Goal: Information Seeking & Learning: Learn about a topic

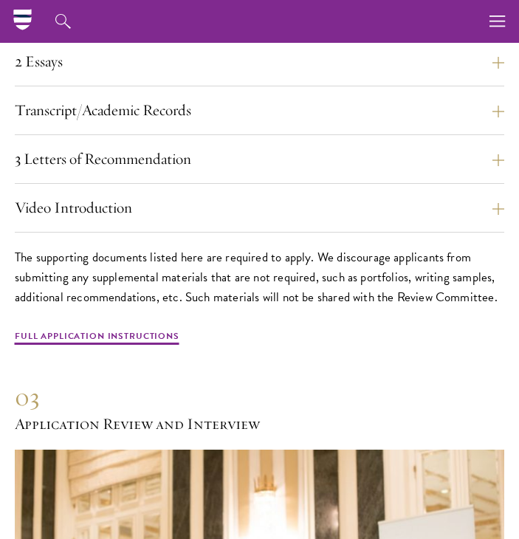
scroll to position [3639, 0]
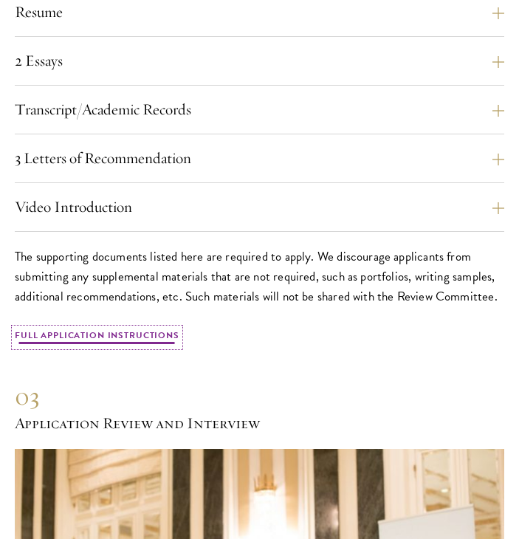
click at [152, 329] on link "Full Application Instructions" at bounding box center [97, 338] width 165 height 18
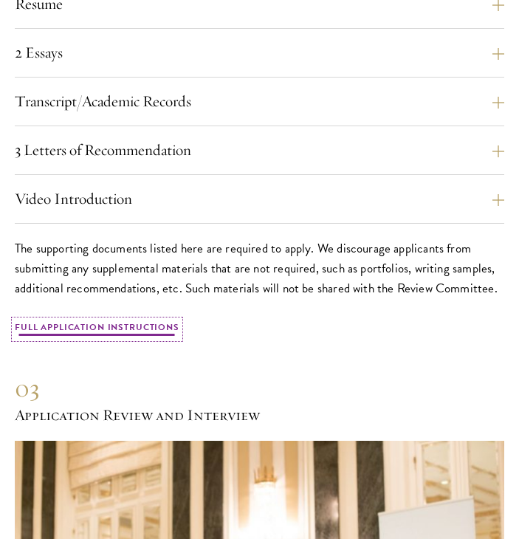
click at [110, 321] on link "Full Application Instructions" at bounding box center [97, 330] width 165 height 18
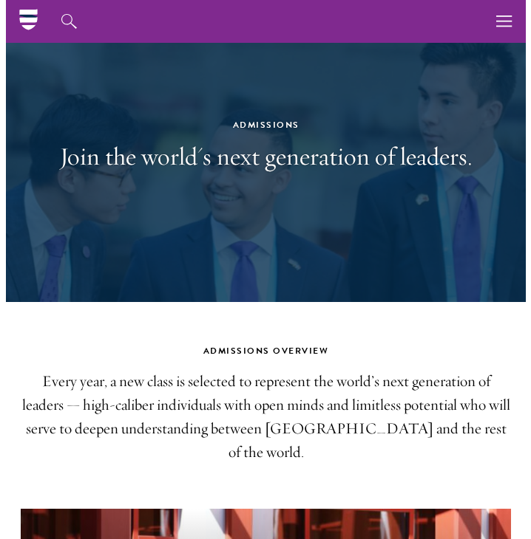
scroll to position [16, 0]
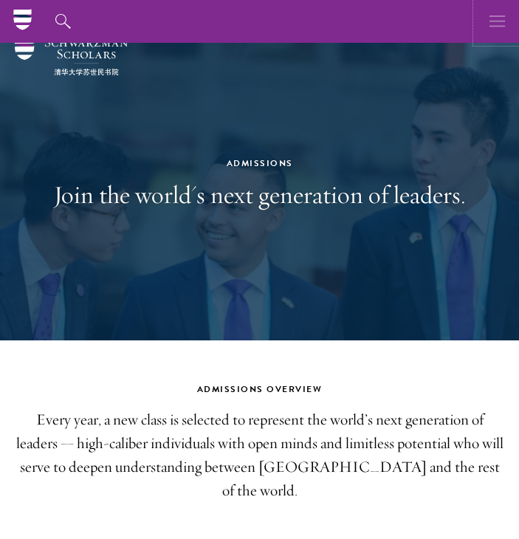
click at [501, 30] on icon "button" at bounding box center [498, 21] width 16 height 43
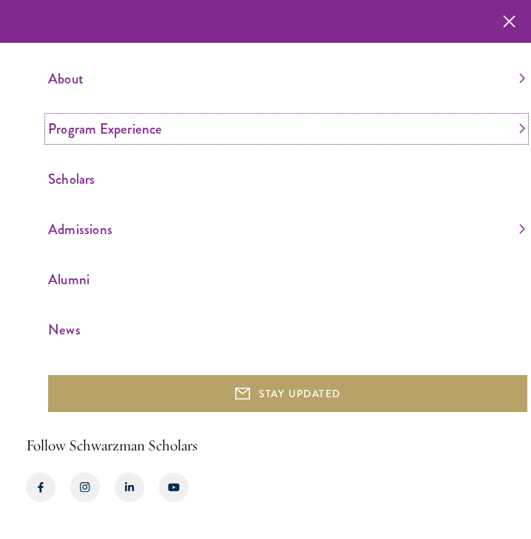
click at [145, 126] on link "Program Experience" at bounding box center [286, 129] width 477 height 24
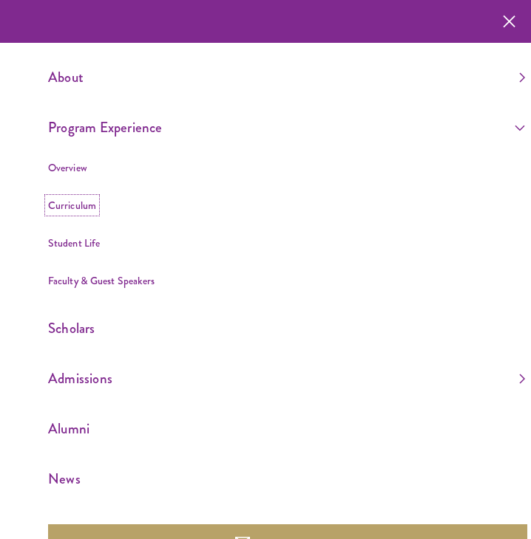
click at [61, 200] on link "Curriculum" at bounding box center [72, 205] width 48 height 15
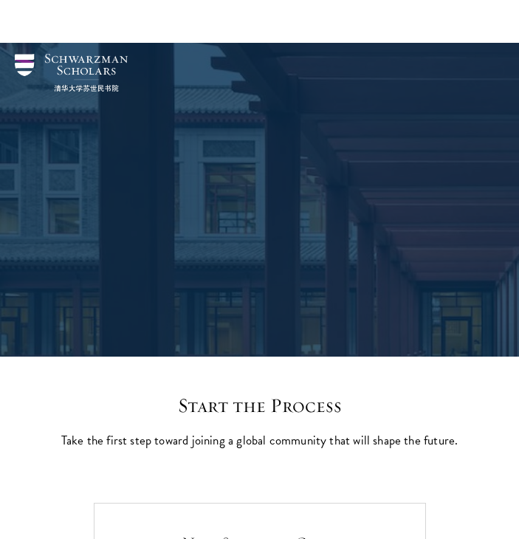
scroll to position [341, 0]
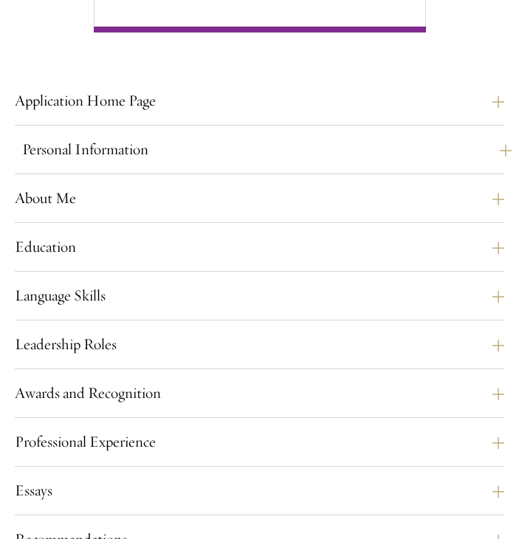
scroll to position [983, 0]
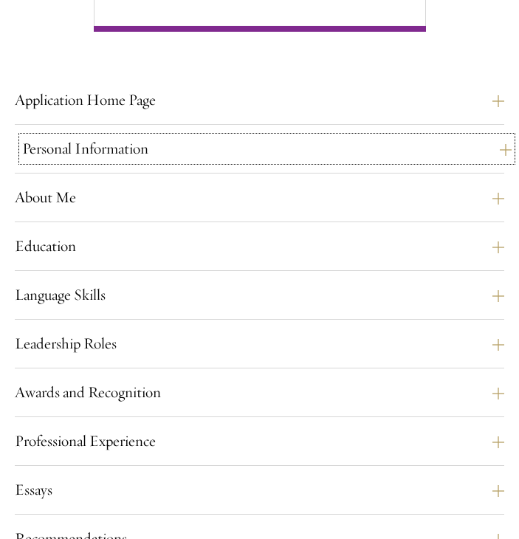
click at [148, 148] on button "Personal Information" at bounding box center [267, 149] width 490 height 24
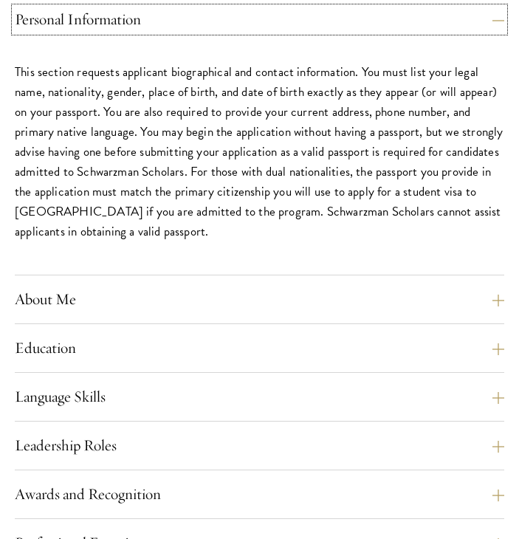
scroll to position [1235, 0]
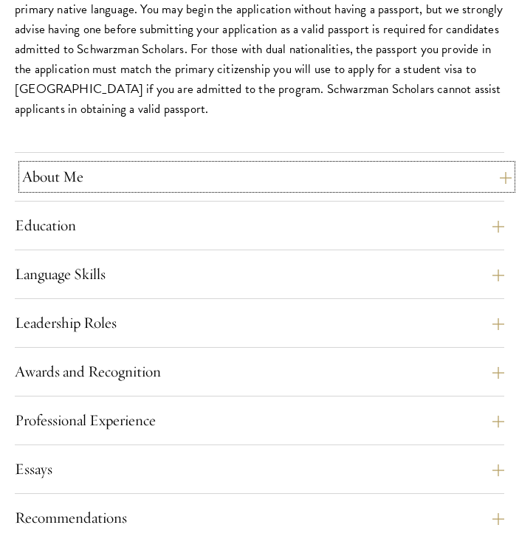
click at [247, 169] on button "About Me" at bounding box center [267, 177] width 490 height 24
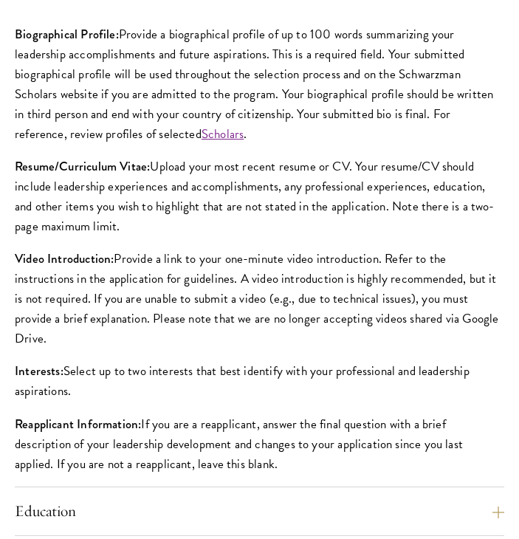
scroll to position [1200, 0]
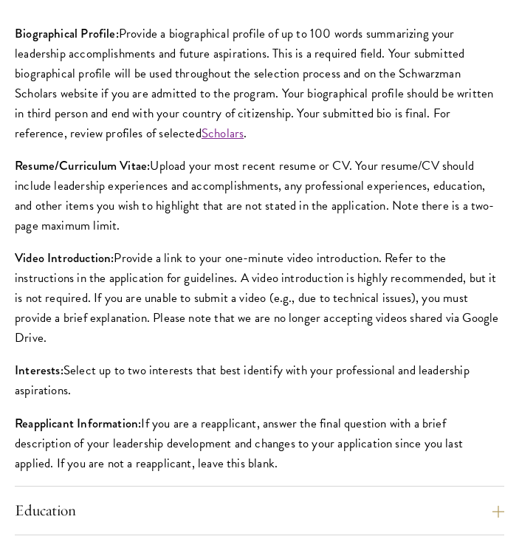
click at [248, 243] on div "Biographical Profile: Provide a biographical profile of up to 100 words summari…" at bounding box center [260, 255] width 490 height 501
click at [247, 366] on p "Interests: Select up to two interests that best identify with your professional…" at bounding box center [260, 381] width 490 height 40
click at [257, 361] on p "Interests: Select up to two interests that best identify with your professional…" at bounding box center [260, 381] width 490 height 40
click at [240, 369] on p "Interests: Select up to two interests that best identify with your professional…" at bounding box center [260, 381] width 490 height 40
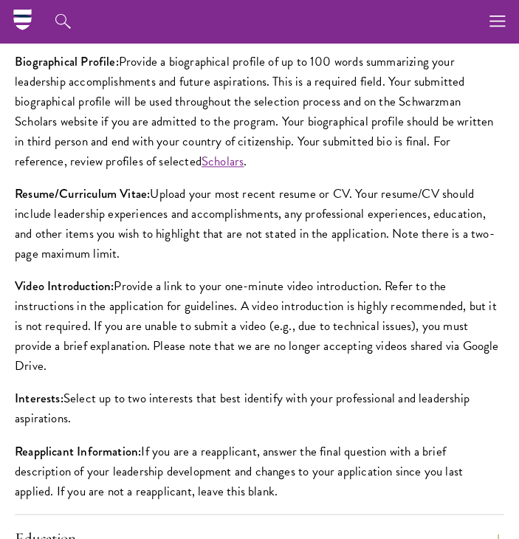
scroll to position [1172, 0]
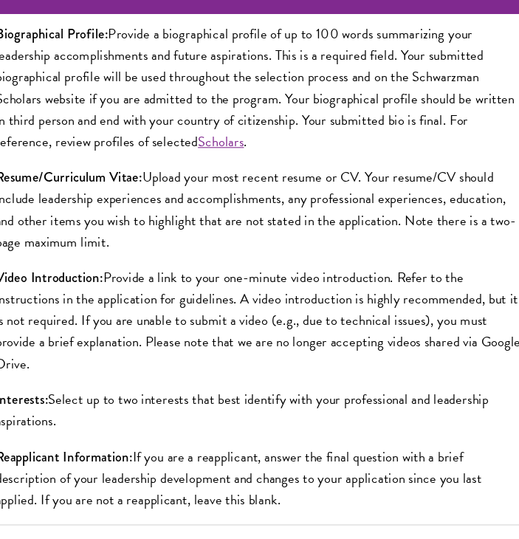
click at [248, 389] on p "Interests: Select up to two interests that best identify with your professional…" at bounding box center [260, 409] width 490 height 40
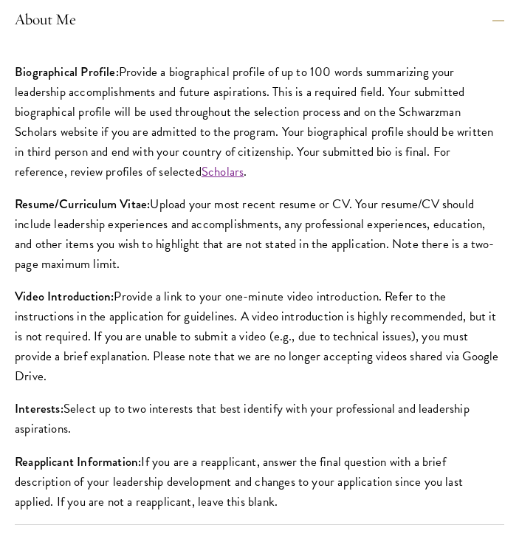
scroll to position [1167, 0]
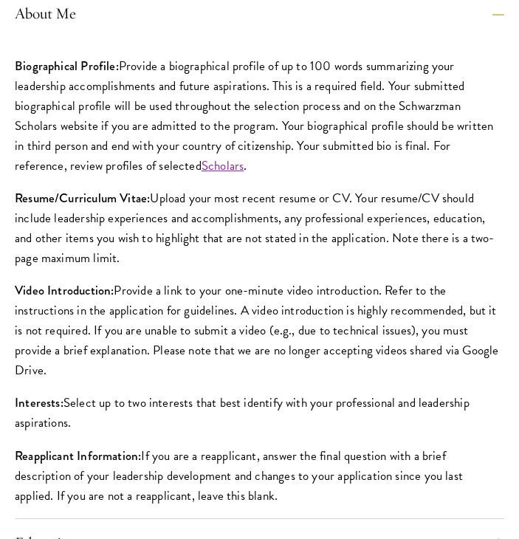
click at [247, 398] on p "Interests: Select up to two interests that best identify with your professional…" at bounding box center [260, 413] width 490 height 40
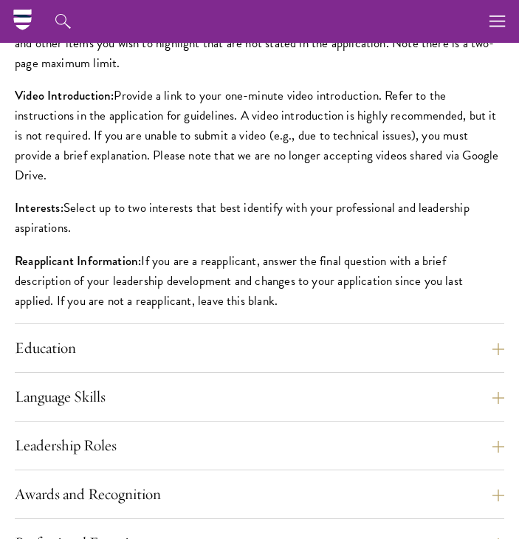
scroll to position [1271, 0]
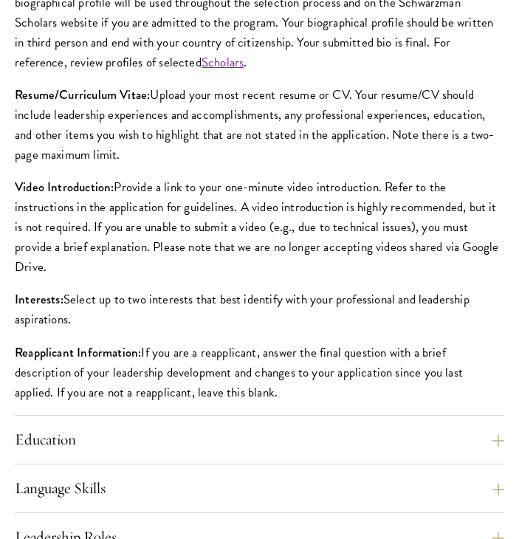
click at [239, 258] on div "Biographical Profile: Provide a biographical profile of up to 100 words summari…" at bounding box center [260, 184] width 490 height 501
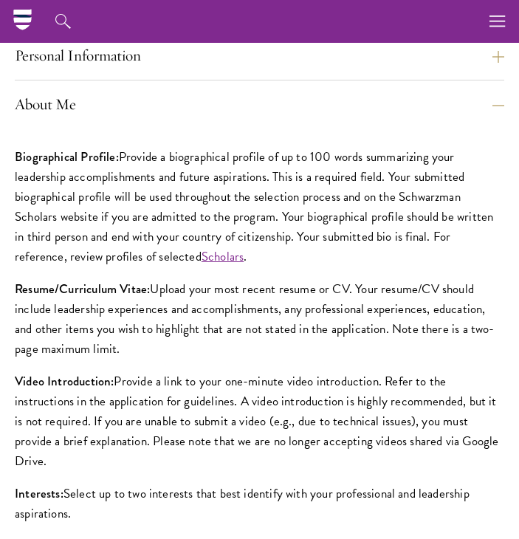
scroll to position [1071, 0]
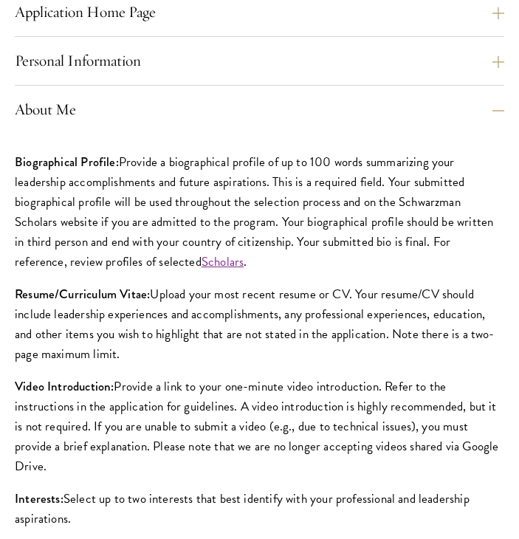
click at [253, 231] on p "Biographical Profile: Provide a biographical profile of up to 100 words summari…" at bounding box center [260, 212] width 490 height 120
click at [253, 153] on p "Biographical Profile: Provide a biographical profile of up to 100 words summari…" at bounding box center [260, 212] width 490 height 120
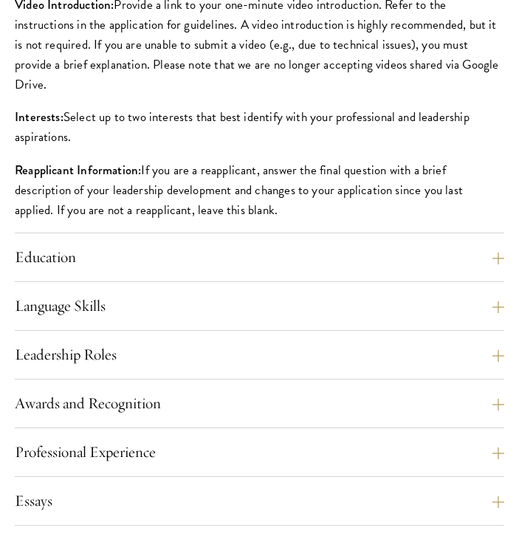
scroll to position [1457, 0]
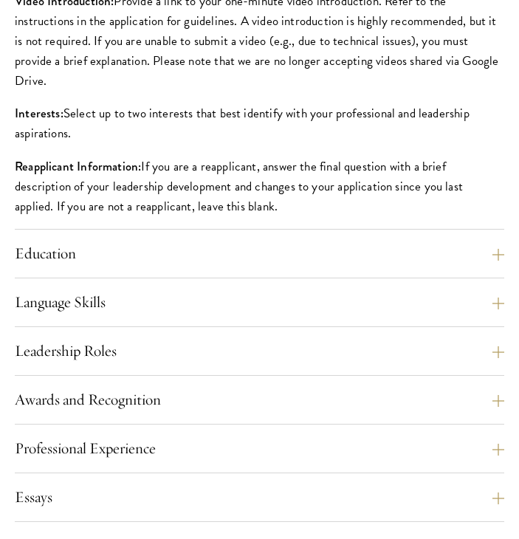
click at [219, 103] on p "Interests: Select up to two interests that best identify with your professional…" at bounding box center [260, 123] width 490 height 40
click at [183, 239] on div "Application Home Page The online application form must be completed in English.…" at bounding box center [260, 238] width 490 height 1249
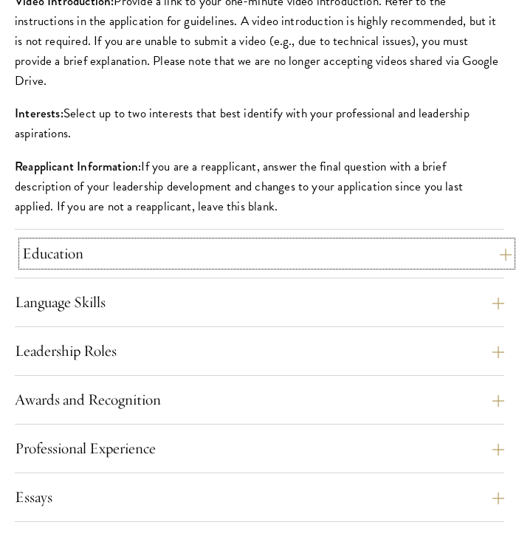
click at [183, 257] on button "Education" at bounding box center [267, 254] width 490 height 24
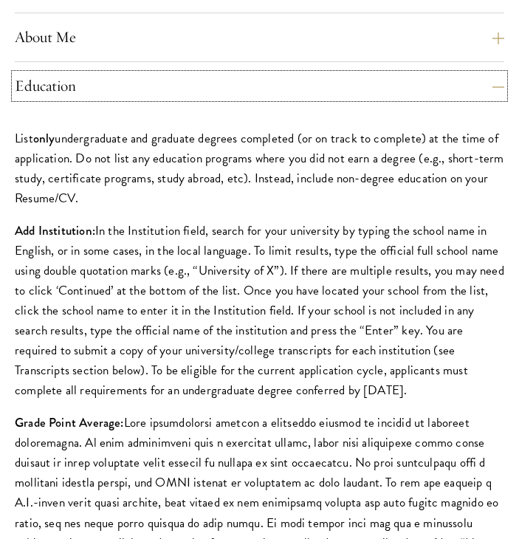
scroll to position [1411, 0]
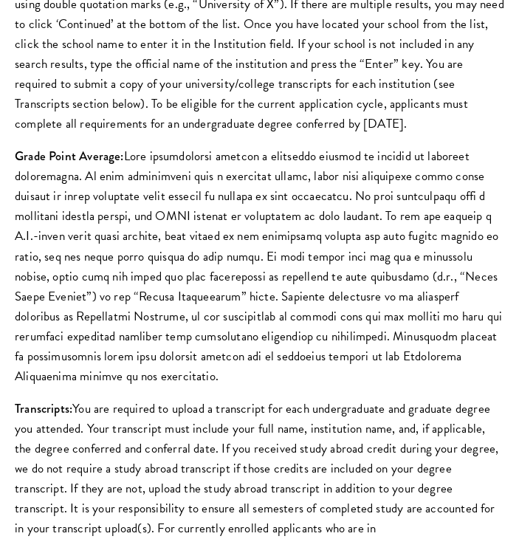
click at [258, 135] on div "List only undergraduate and graduate degrees completed (or on track to complete…" at bounding box center [260, 369] width 490 height 1053
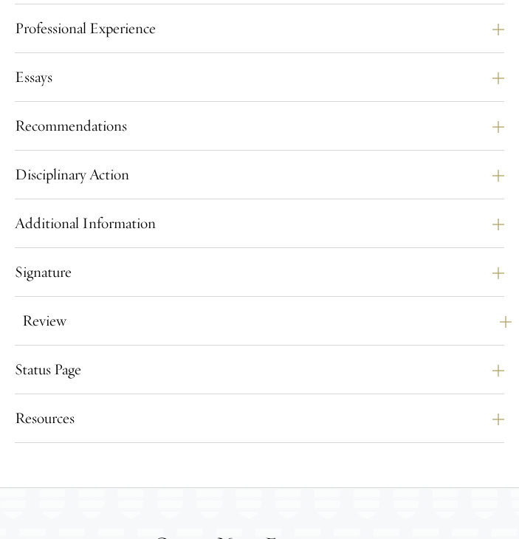
scroll to position [2450, 0]
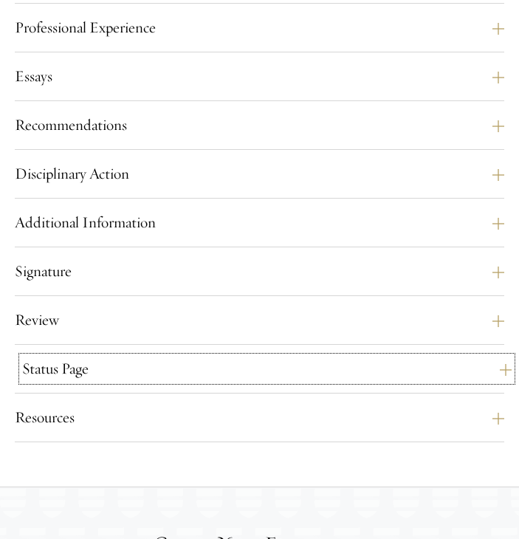
click at [88, 359] on button "Status Page" at bounding box center [267, 369] width 490 height 24
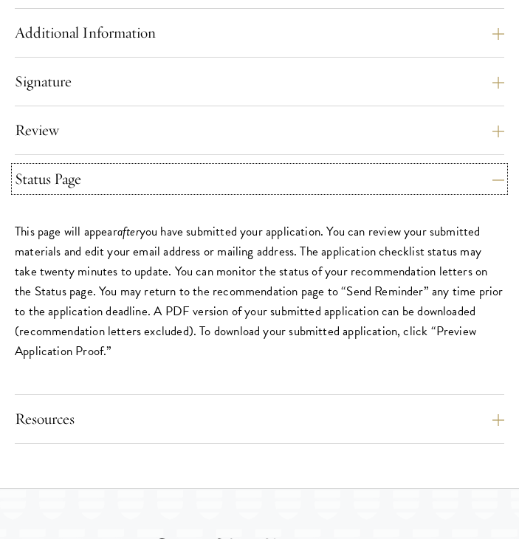
scroll to position [1606, 0]
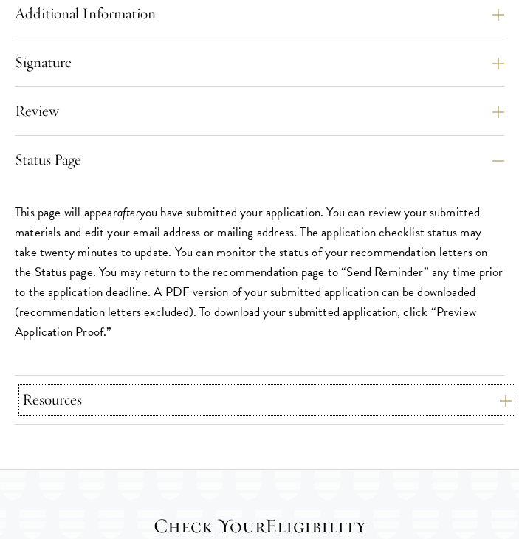
click at [188, 398] on button "Resources" at bounding box center [267, 400] width 490 height 24
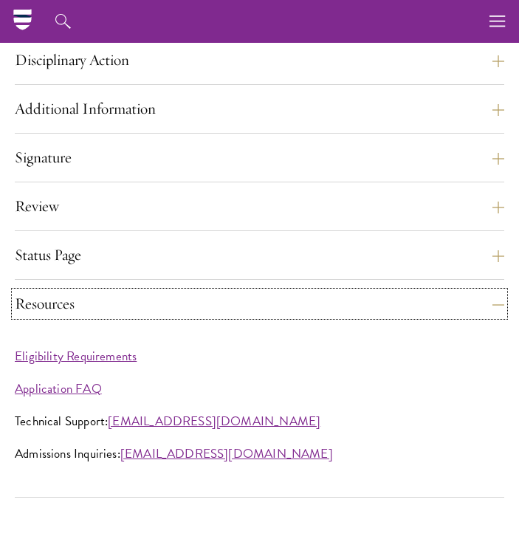
scroll to position [1510, 0]
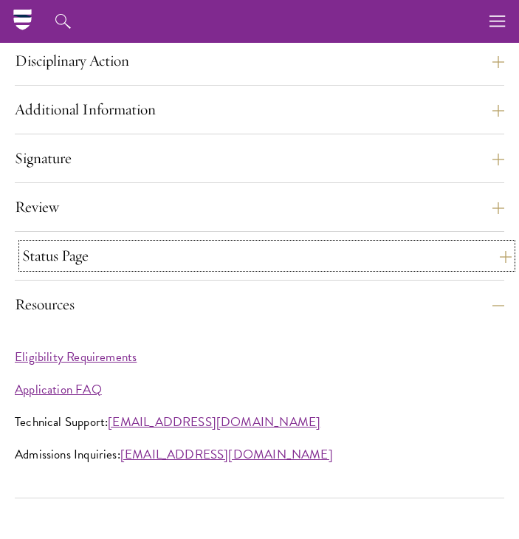
click at [167, 262] on button "Status Page" at bounding box center [267, 256] width 490 height 24
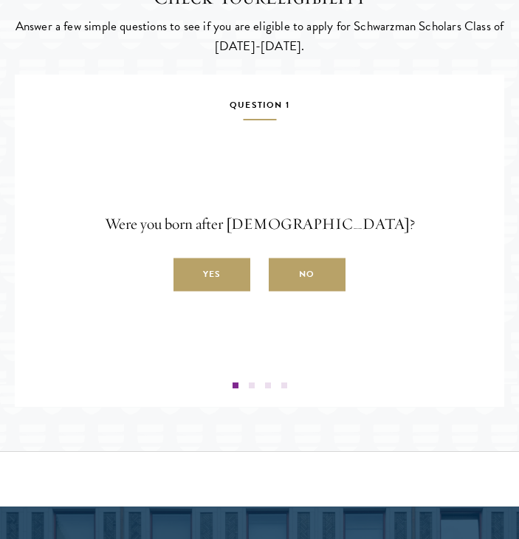
scroll to position [2141, 0]
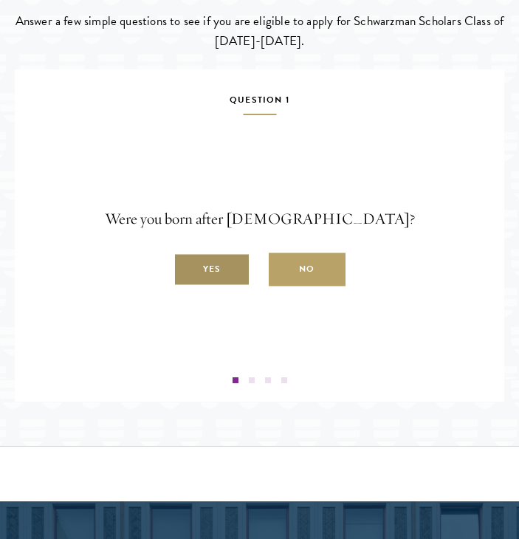
click at [214, 276] on label "Yes" at bounding box center [212, 269] width 77 height 33
click at [187, 268] on input "Yes" at bounding box center [180, 261] width 13 height 13
click at [225, 273] on label "Yes" at bounding box center [212, 269] width 77 height 33
click at [187, 268] on input "Yes" at bounding box center [180, 261] width 13 height 13
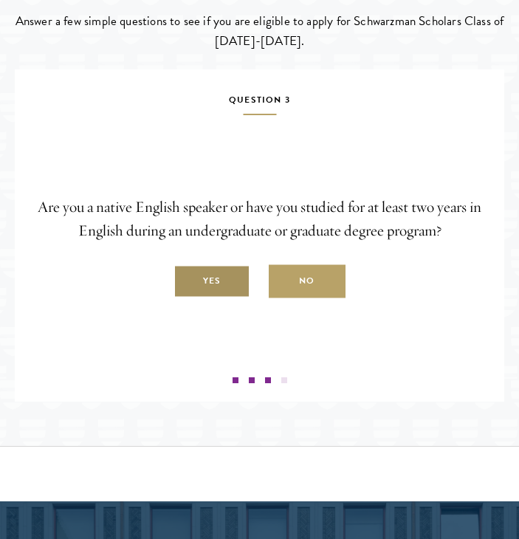
click at [211, 284] on label "Yes" at bounding box center [212, 281] width 77 height 33
click at [187, 280] on input "Yes" at bounding box center [180, 273] width 13 height 13
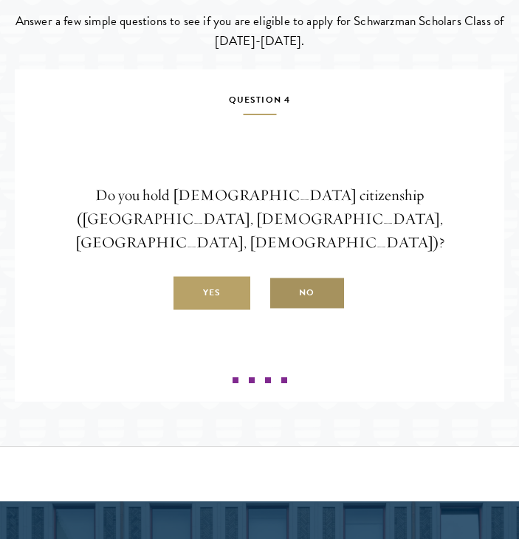
click at [295, 282] on label "No" at bounding box center [307, 292] width 77 height 33
click at [282, 282] on input "No" at bounding box center [275, 285] width 13 height 13
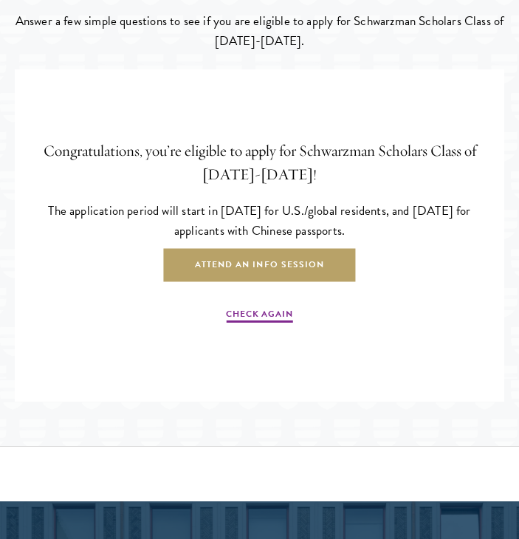
scroll to position [2201, 0]
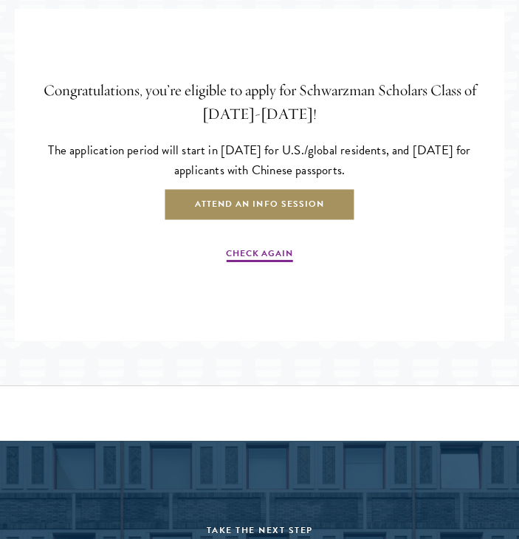
click at [268, 201] on link "Attend an Info Session" at bounding box center [259, 204] width 191 height 33
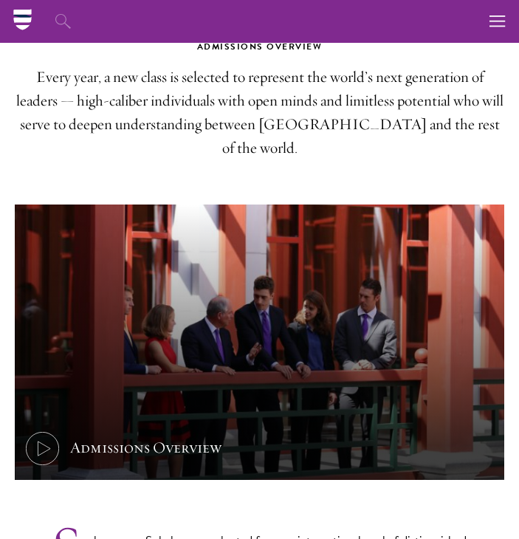
scroll to position [260, 0]
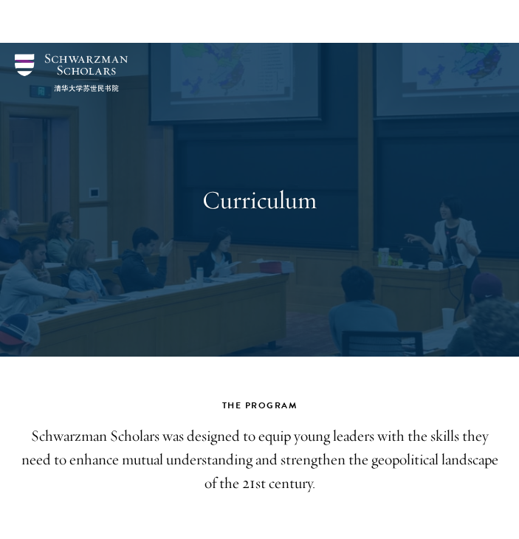
scroll to position [309, 0]
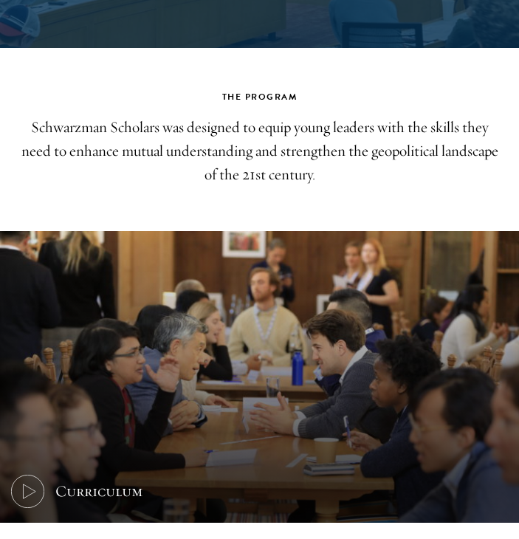
click at [225, 180] on p "Schwarzman Scholars was designed to equip young leaders with the skills they ne…" at bounding box center [260, 151] width 490 height 71
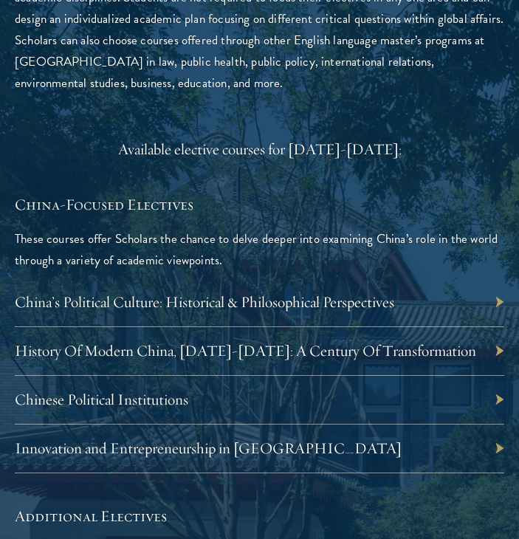
scroll to position [3888, 0]
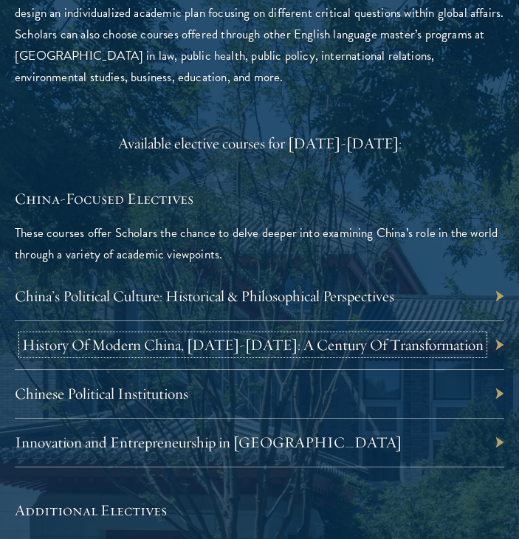
click at [226, 335] on link "History Of Modern China, [DATE]-[DATE]: A Century Of Transformation" at bounding box center [253, 344] width 462 height 19
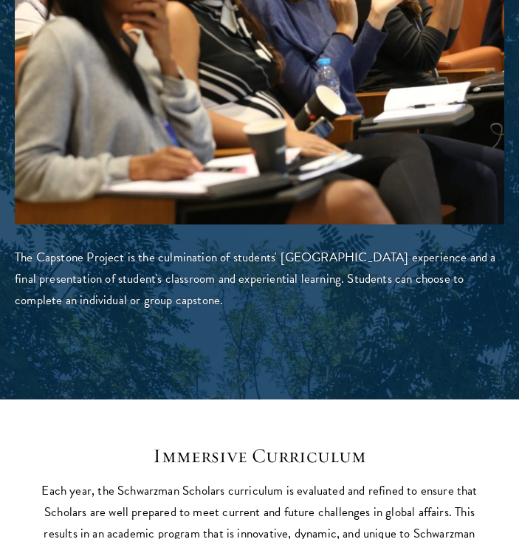
scroll to position [5123, 0]
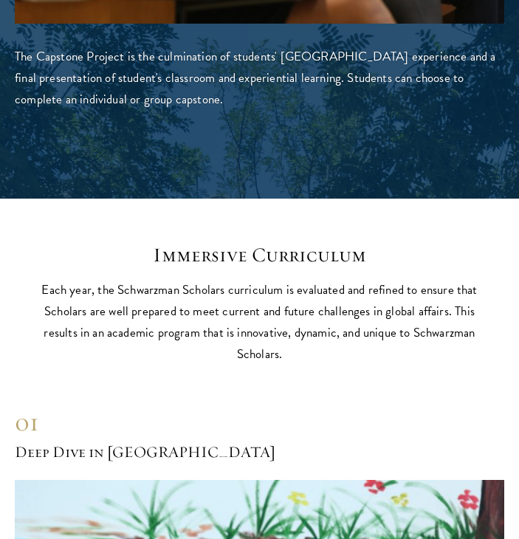
click at [256, 243] on h2 "Immersive Curriculum" at bounding box center [260, 255] width 458 height 24
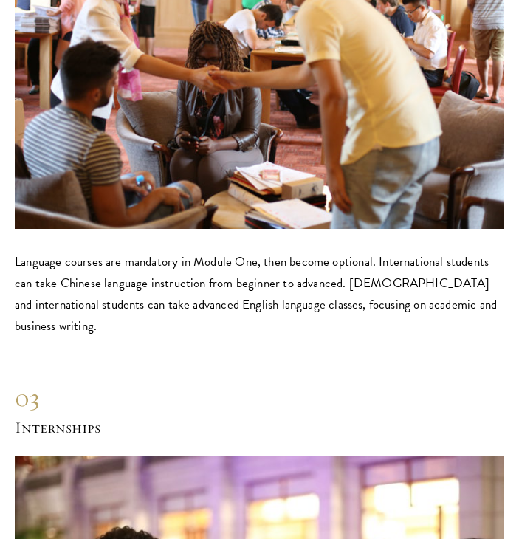
scroll to position [6661, 0]
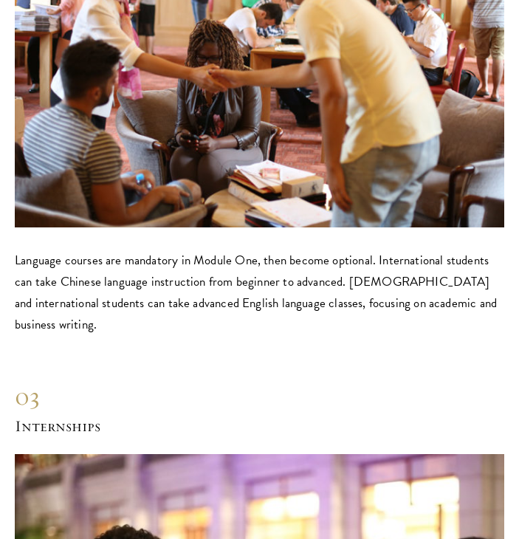
click at [239, 268] on div "01 Deep Dive in China 01 Deep Dive in China The hallmark of the Deep Dive cours…" at bounding box center [260, 42] width 490 height 2350
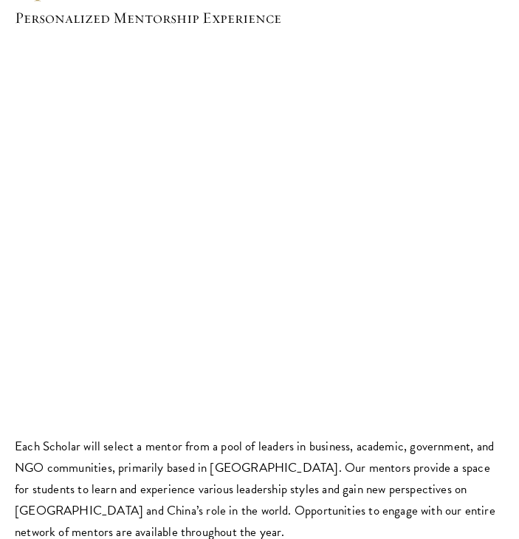
scroll to position [7737, 0]
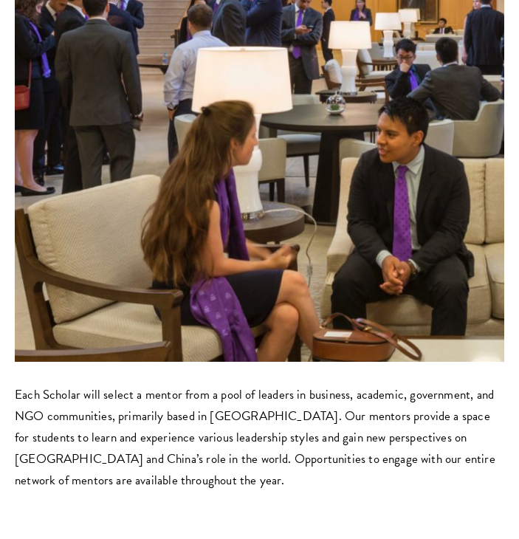
click at [254, 384] on p "Each Scholar will select a mentor from a pool of leaders in business, academic,…" at bounding box center [260, 437] width 490 height 107
click at [248, 384] on p "Each Scholar will select a mentor from a pool of leaders in business, academic,…" at bounding box center [260, 437] width 490 height 107
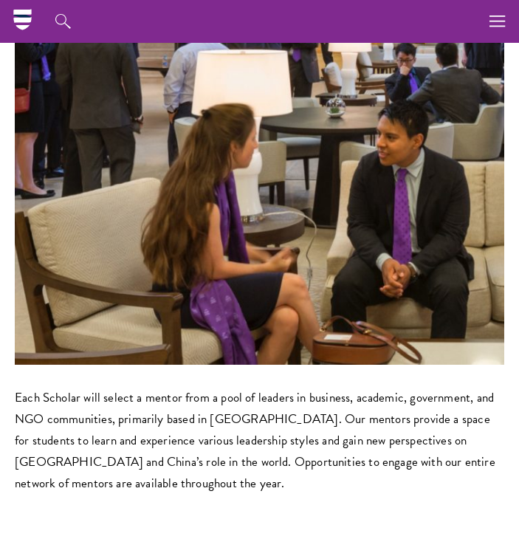
click at [253, 387] on p "Each Scholar will select a mentor from a pool of leaders in business, academic,…" at bounding box center [260, 440] width 490 height 107
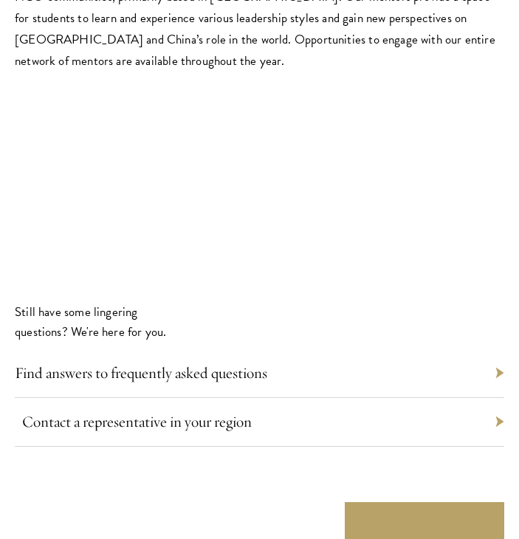
scroll to position [8336, 0]
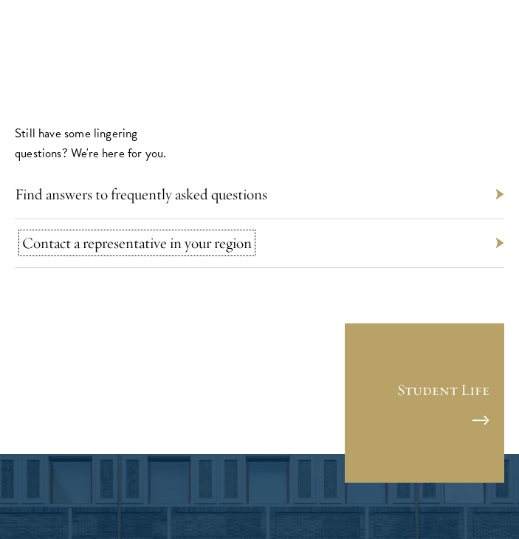
click at [233, 233] on link "Contact a representative in your region" at bounding box center [137, 242] width 230 height 19
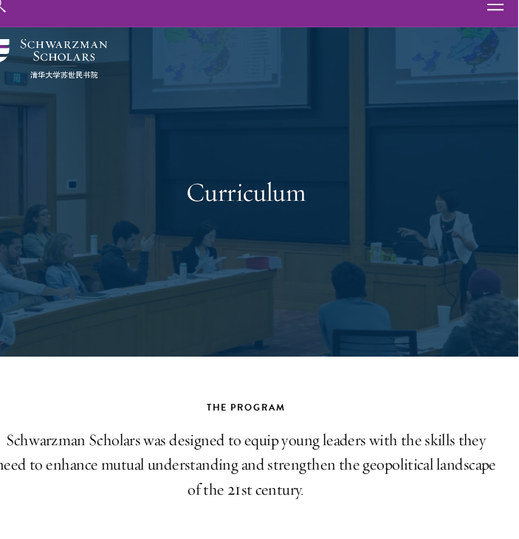
scroll to position [0, 0]
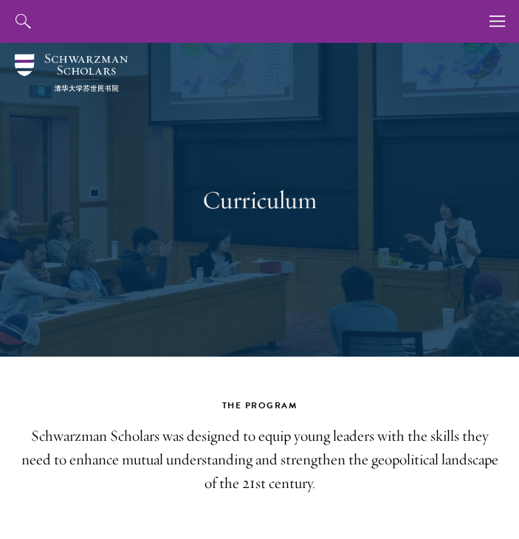
click at [268, 352] on div "Curriculum" at bounding box center [260, 200] width 490 height 314
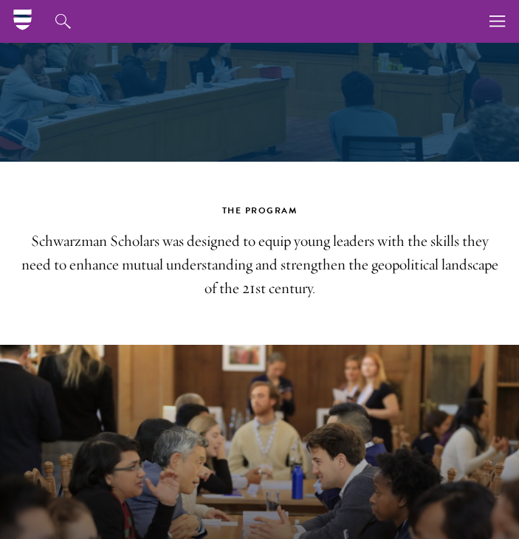
scroll to position [93, 0]
